Goal: Task Accomplishment & Management: Use online tool/utility

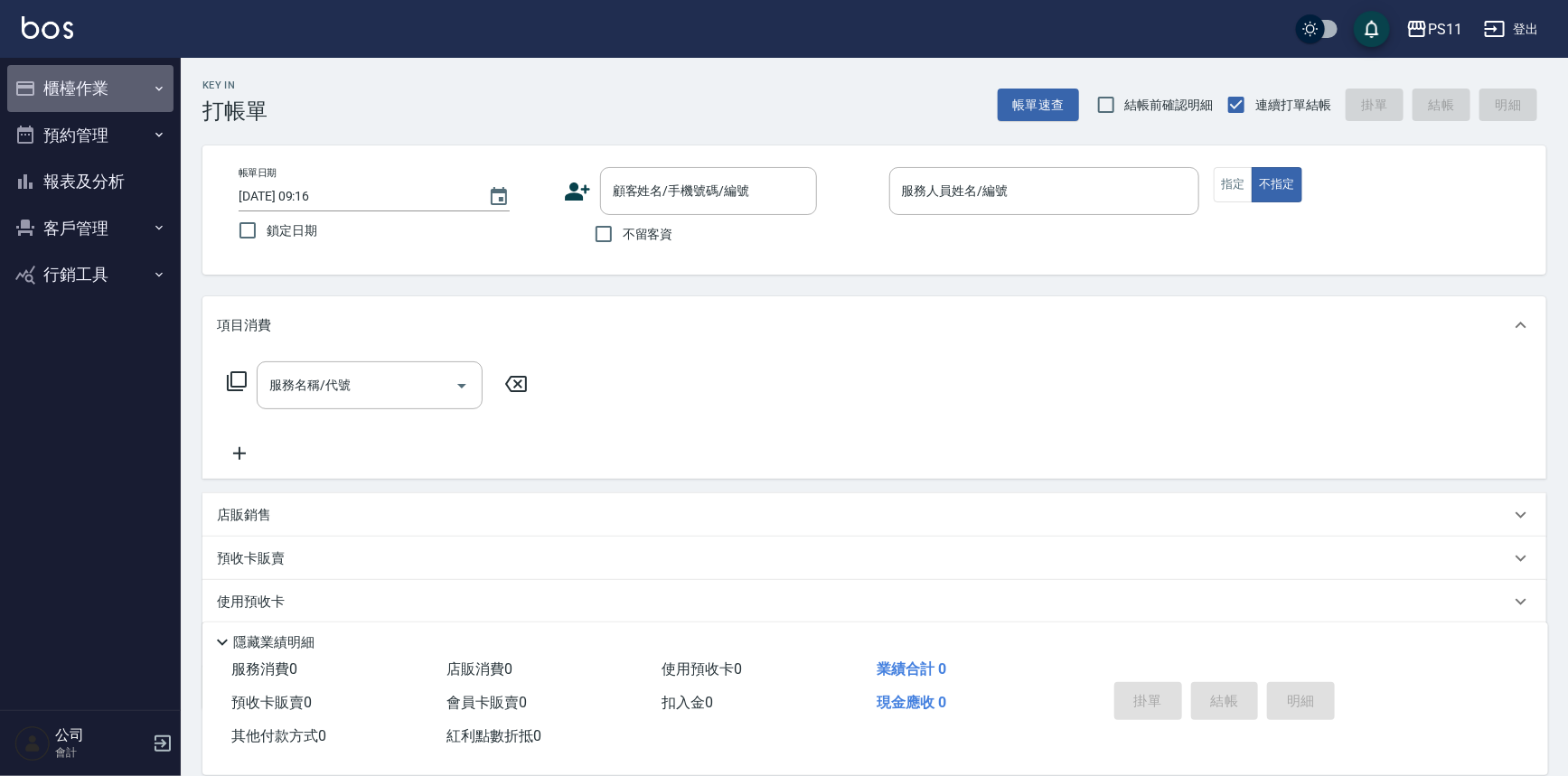
click at [76, 90] on button "櫃檯作業" at bounding box center [90, 89] width 166 height 47
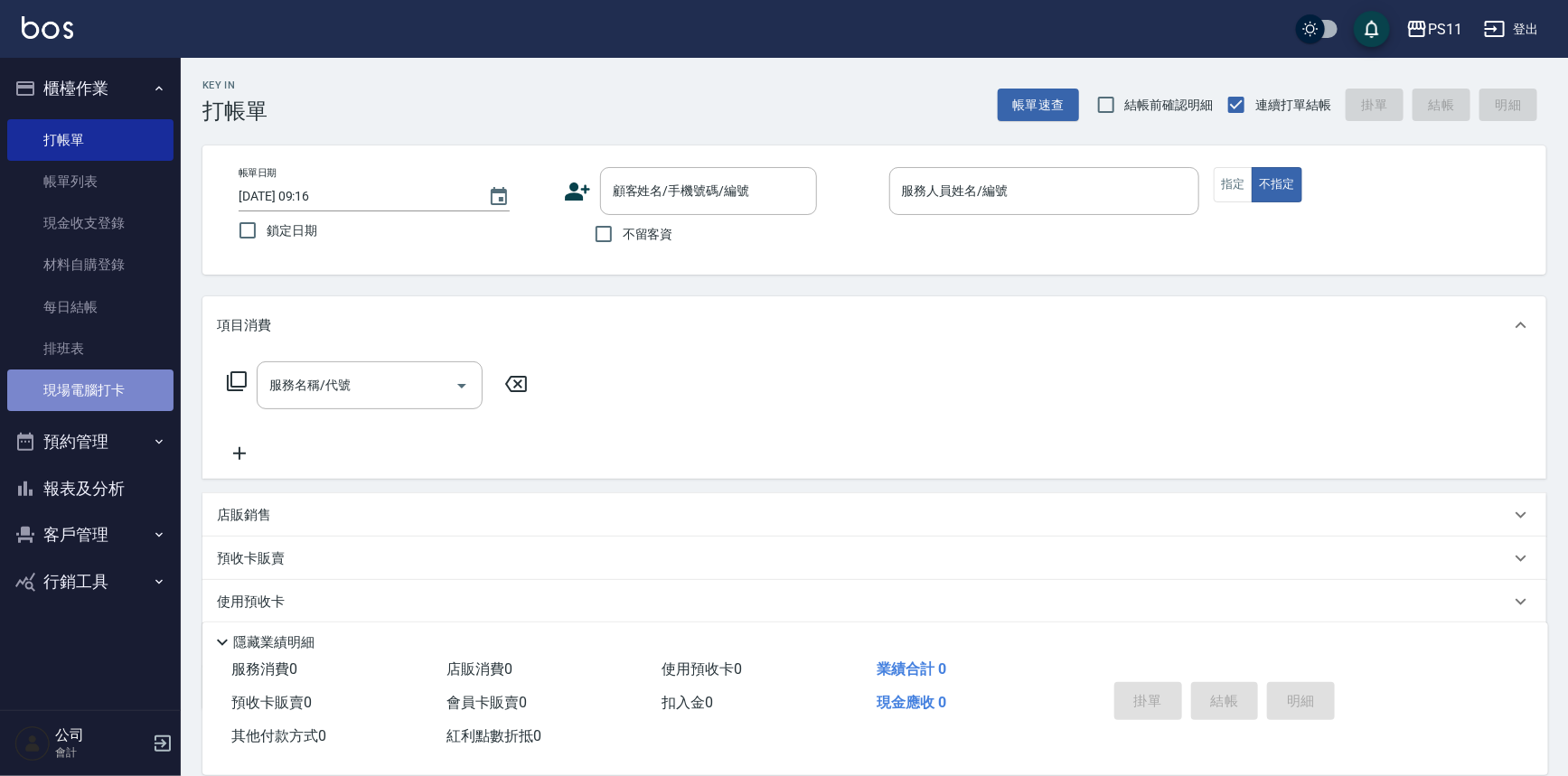
click at [118, 391] on link "現場電腦打卡" at bounding box center [90, 390] width 166 height 41
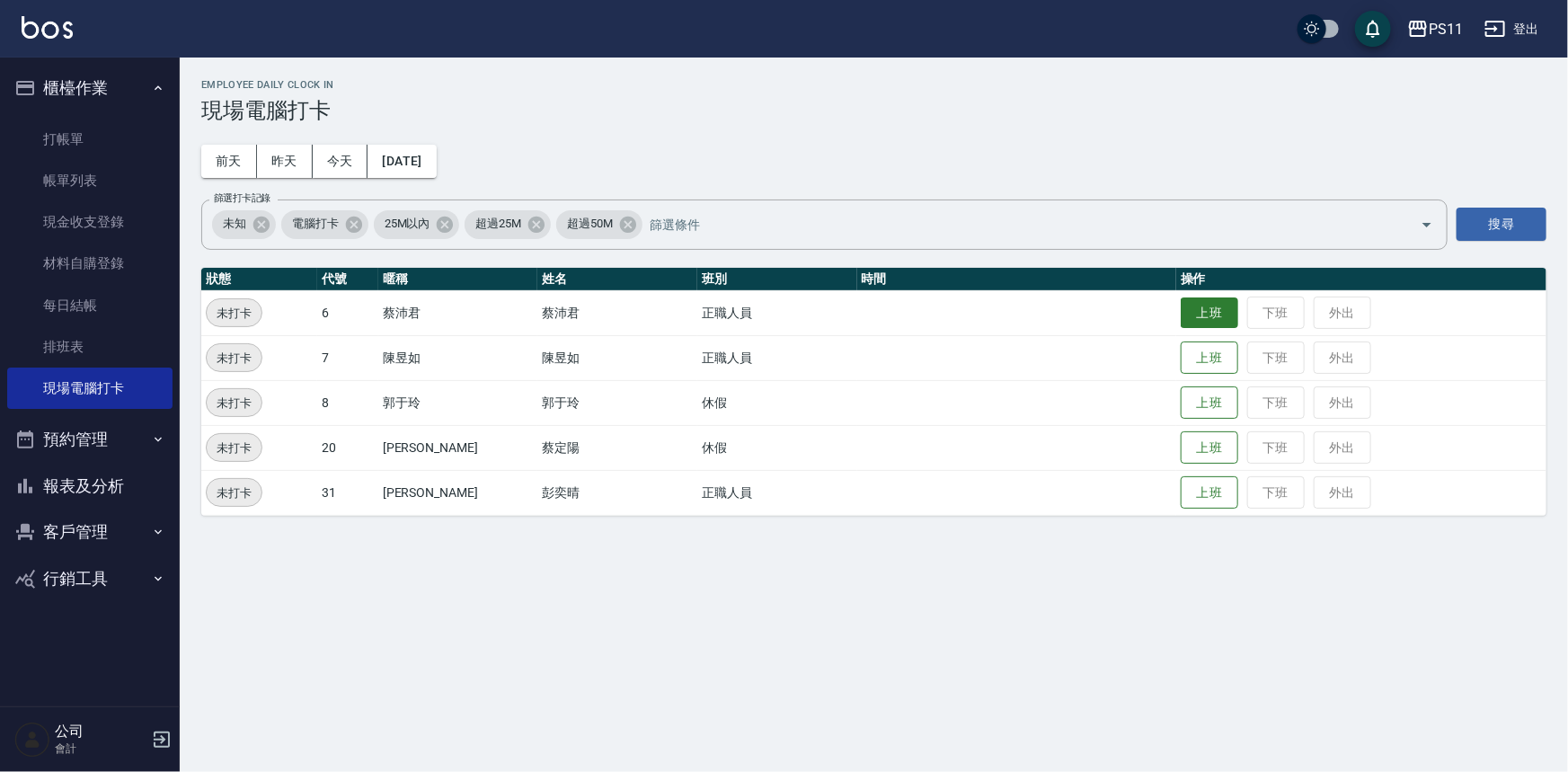
click at [1181, 308] on button "上班" at bounding box center [1209, 313] width 57 height 32
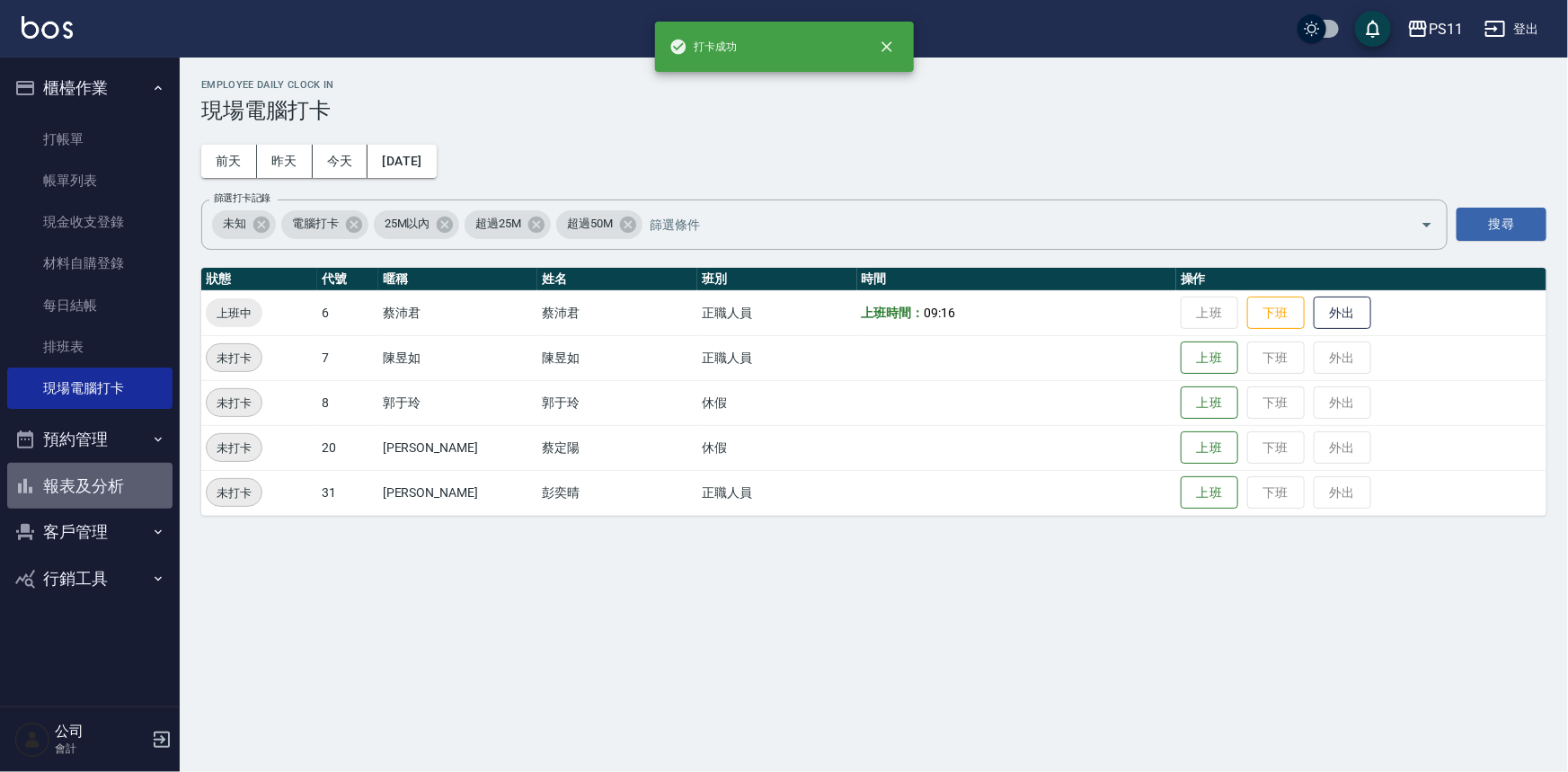
click at [92, 476] on button "報表及分析" at bounding box center [90, 486] width 165 height 47
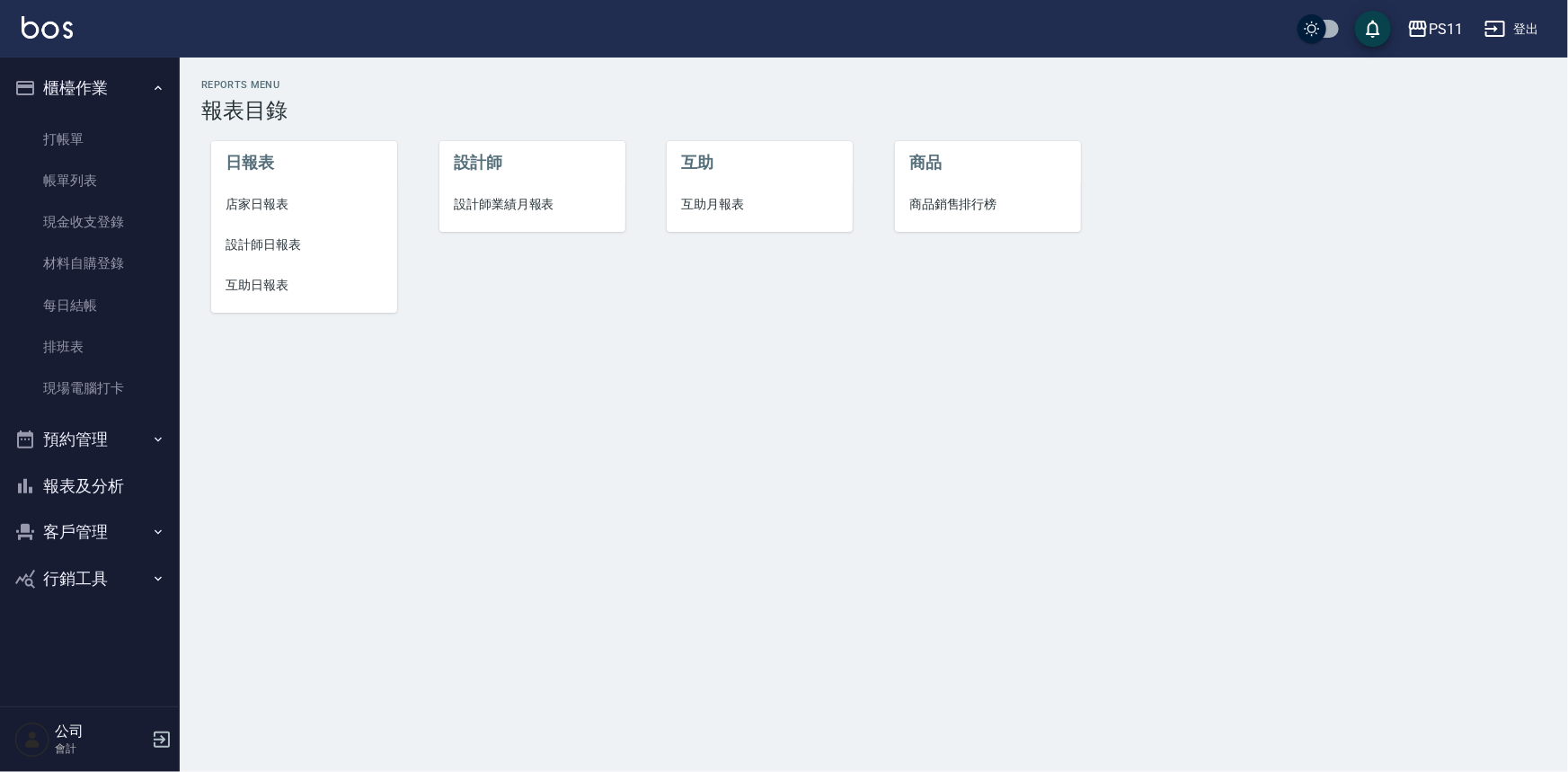
click at [260, 252] on span "設計師日報表" at bounding box center [305, 245] width 157 height 19
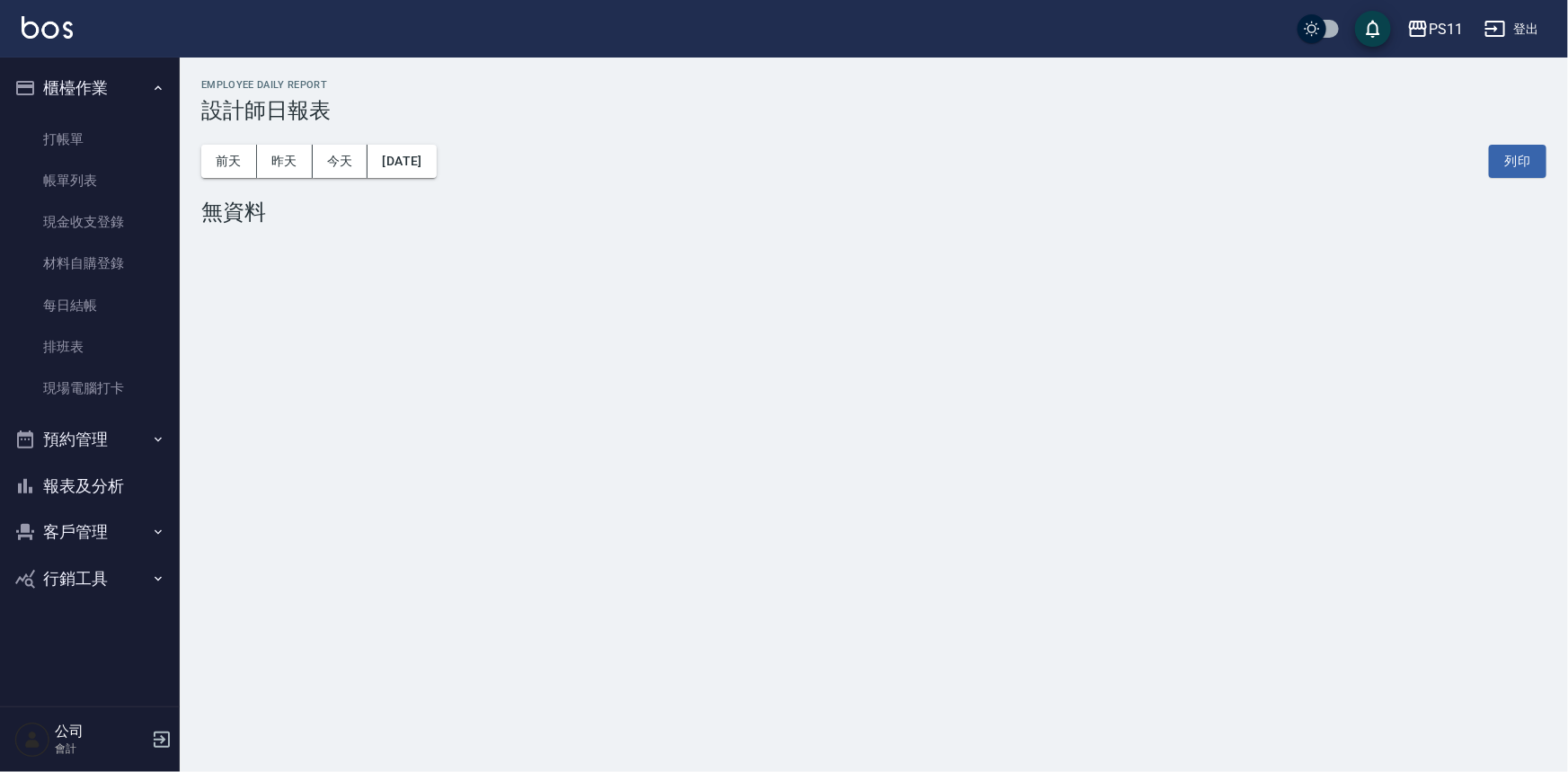
click at [404, 180] on div "[DATE] [DATE] [DATE] [DATE] 列印" at bounding box center [874, 160] width 1345 height 76
click at [436, 171] on button "[DATE]" at bounding box center [401, 160] width 68 height 33
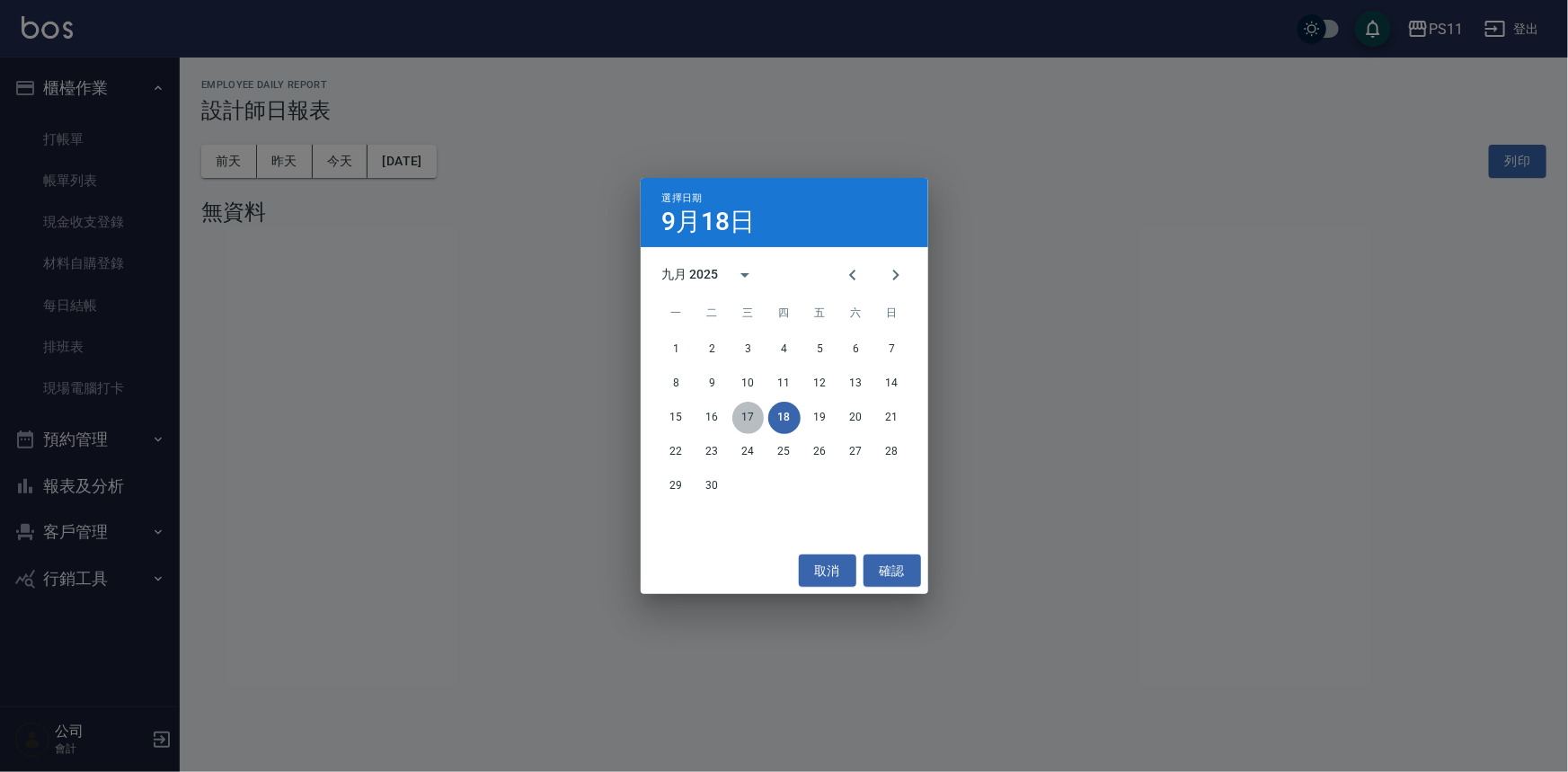
click at [742, 412] on button "17" at bounding box center [748, 418] width 33 height 33
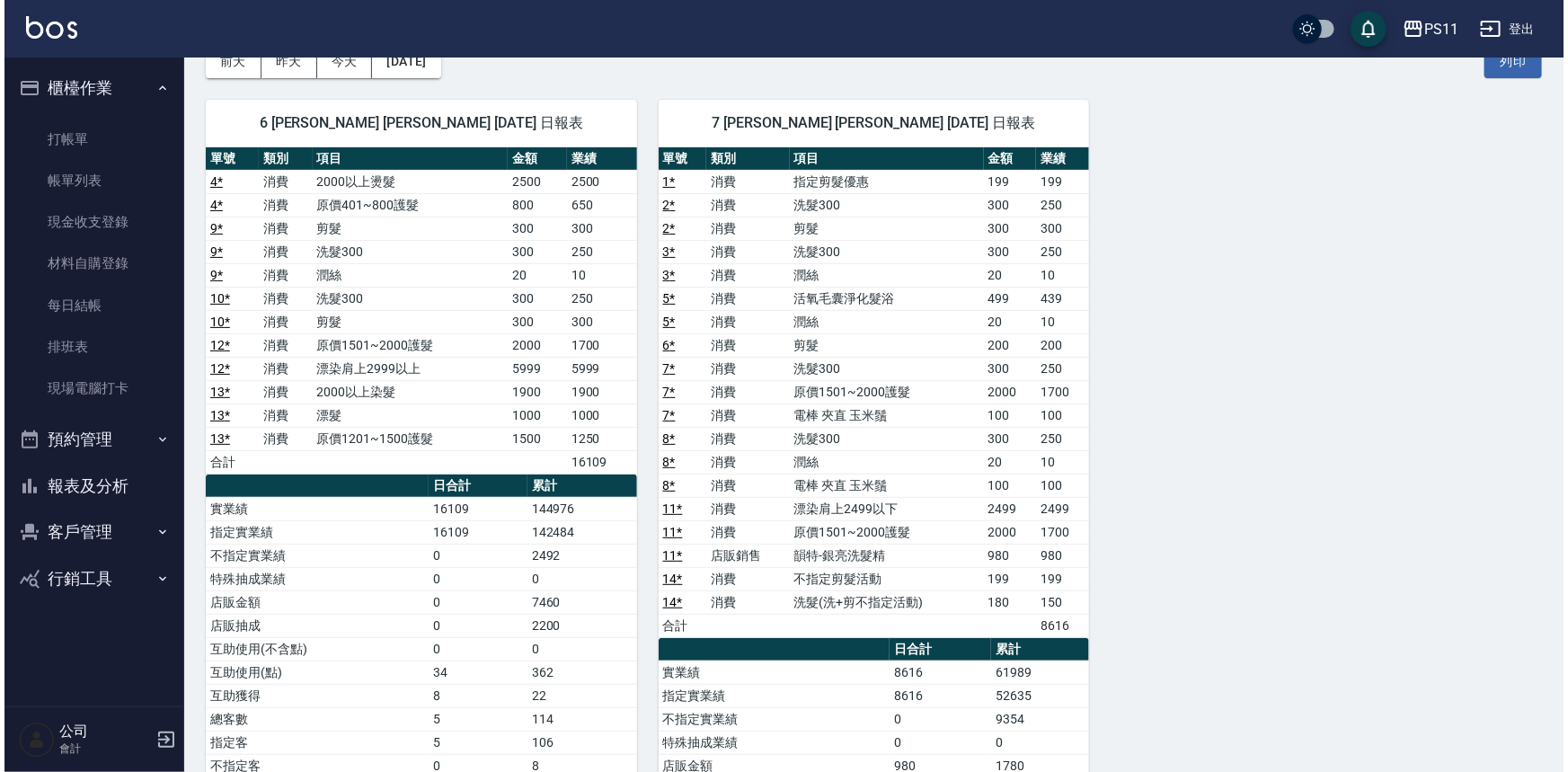
scroll to position [81, 0]
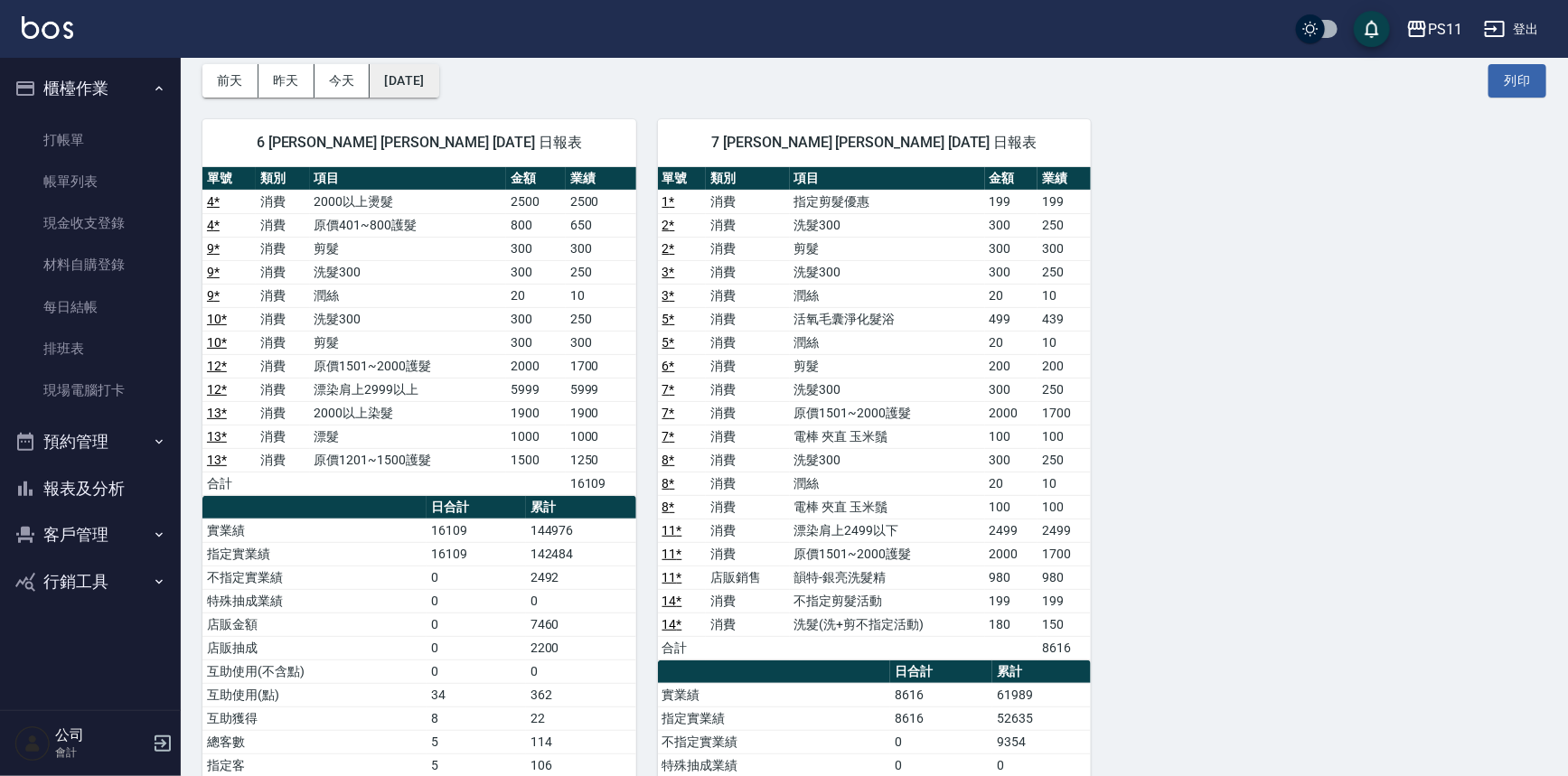
click at [438, 90] on button "[DATE]" at bounding box center [403, 80] width 69 height 33
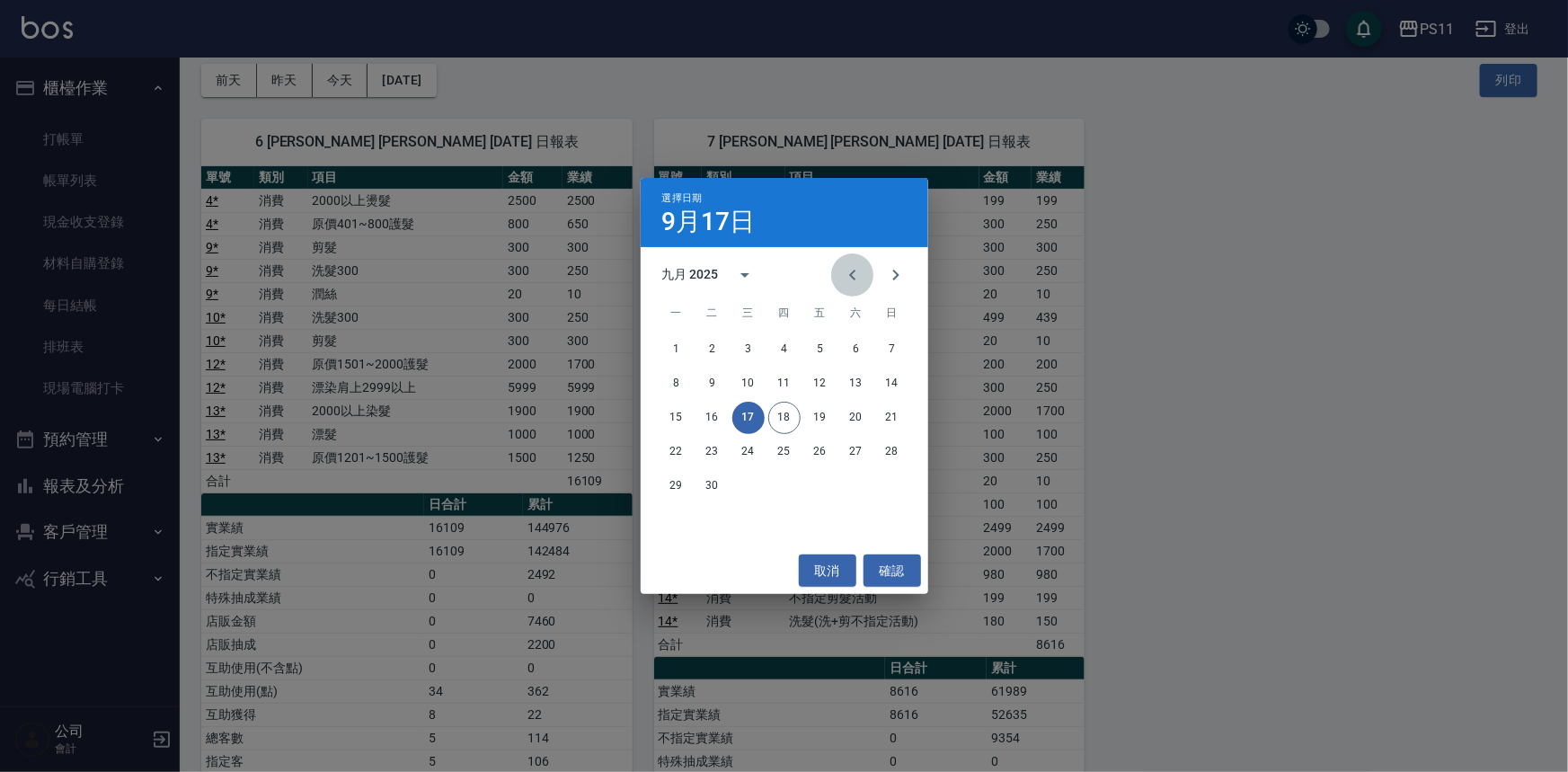
click at [844, 270] on icon "Previous month" at bounding box center [852, 275] width 22 height 22
click at [887, 484] on button "31" at bounding box center [892, 485] width 33 height 33
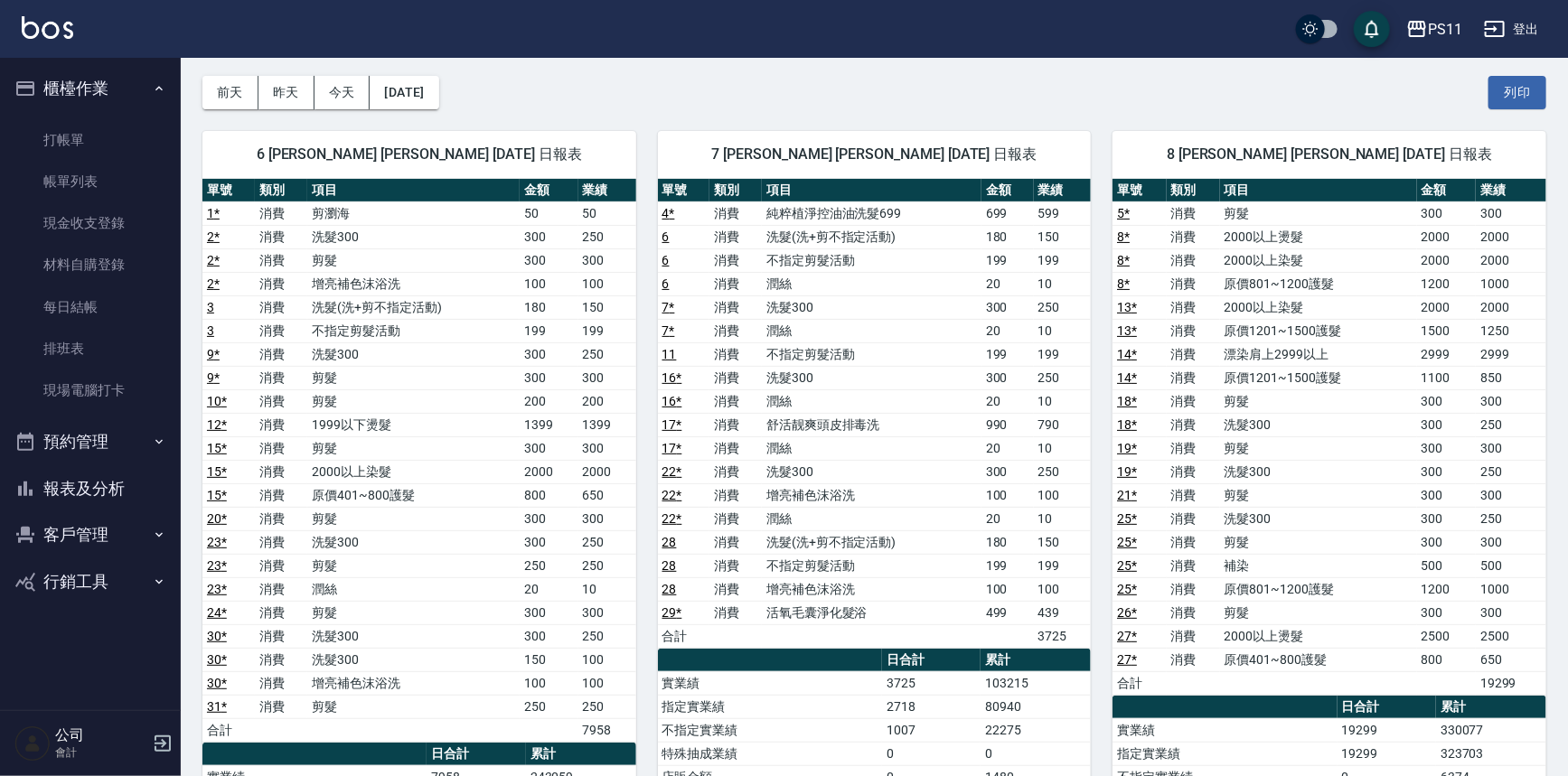
scroll to position [164, 0]
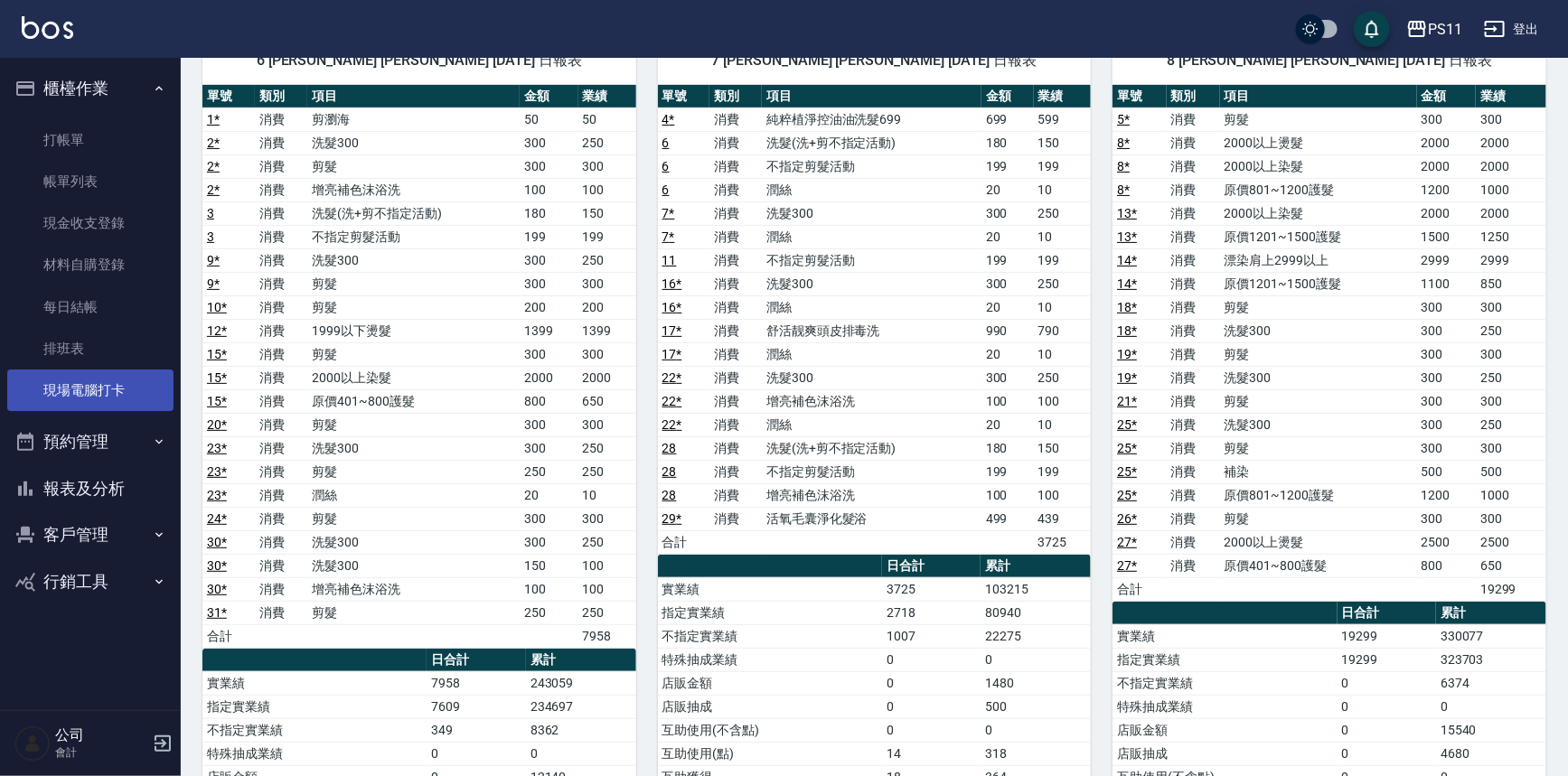
click at [107, 393] on link "現場電腦打卡" at bounding box center [90, 390] width 166 height 41
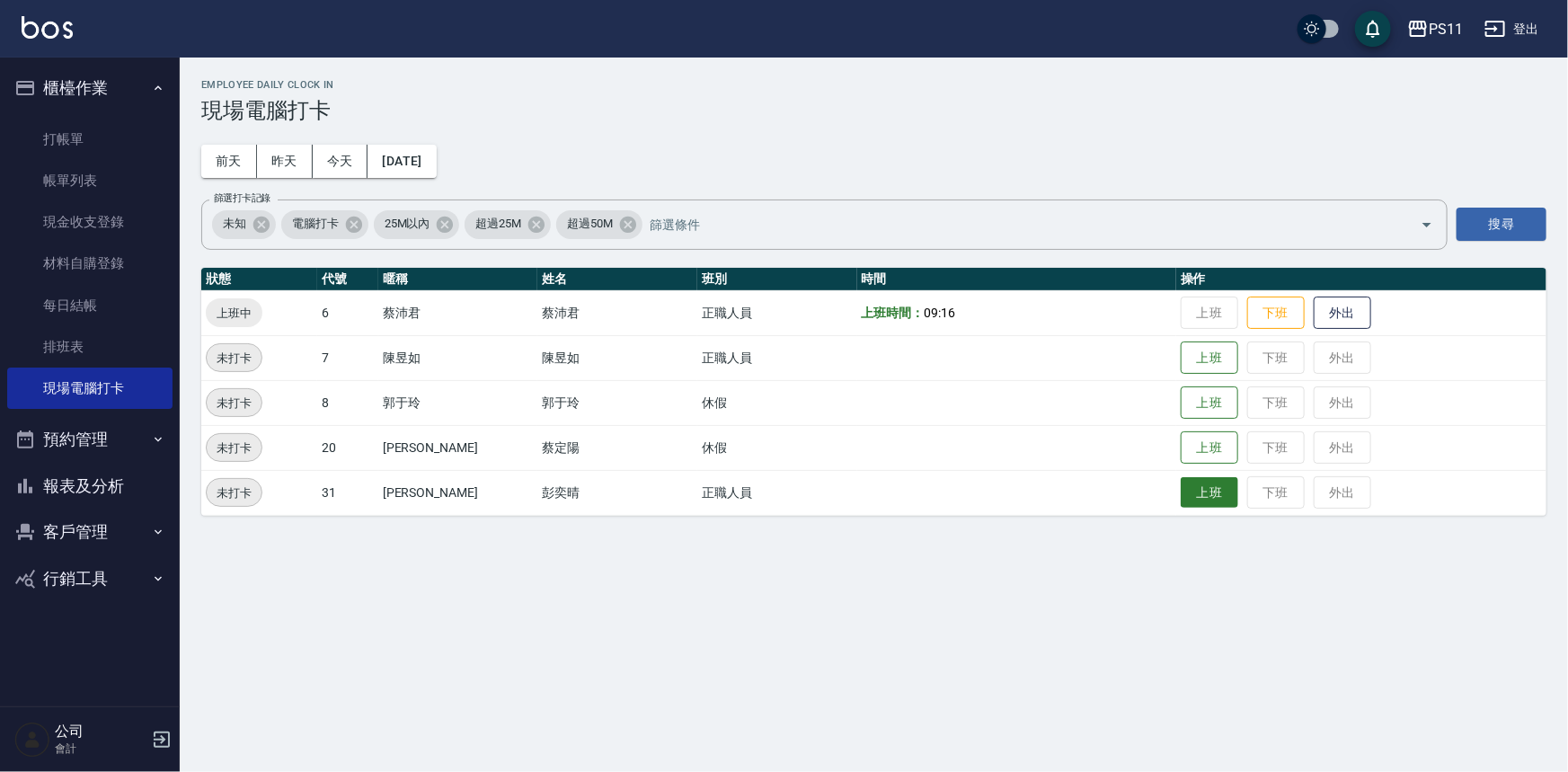
click at [1181, 482] on button "上班" at bounding box center [1209, 493] width 57 height 32
click at [1201, 359] on button "上班" at bounding box center [1209, 358] width 57 height 32
